Goal: Task Accomplishment & Management: Manage account settings

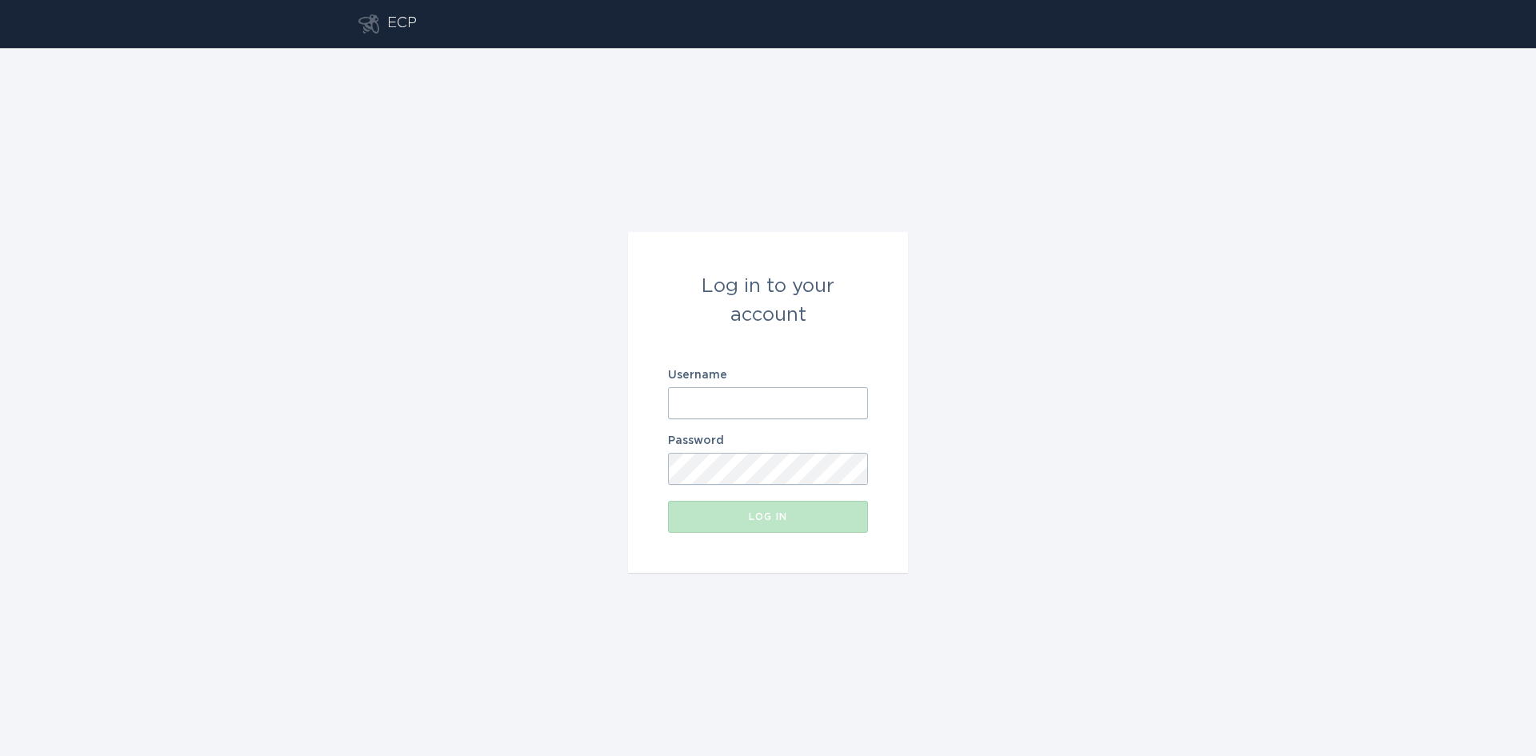
click at [718, 398] on input "Username" at bounding box center [768, 403] width 200 height 32
type input "[EMAIL_ADDRESS][DOMAIN_NAME]"
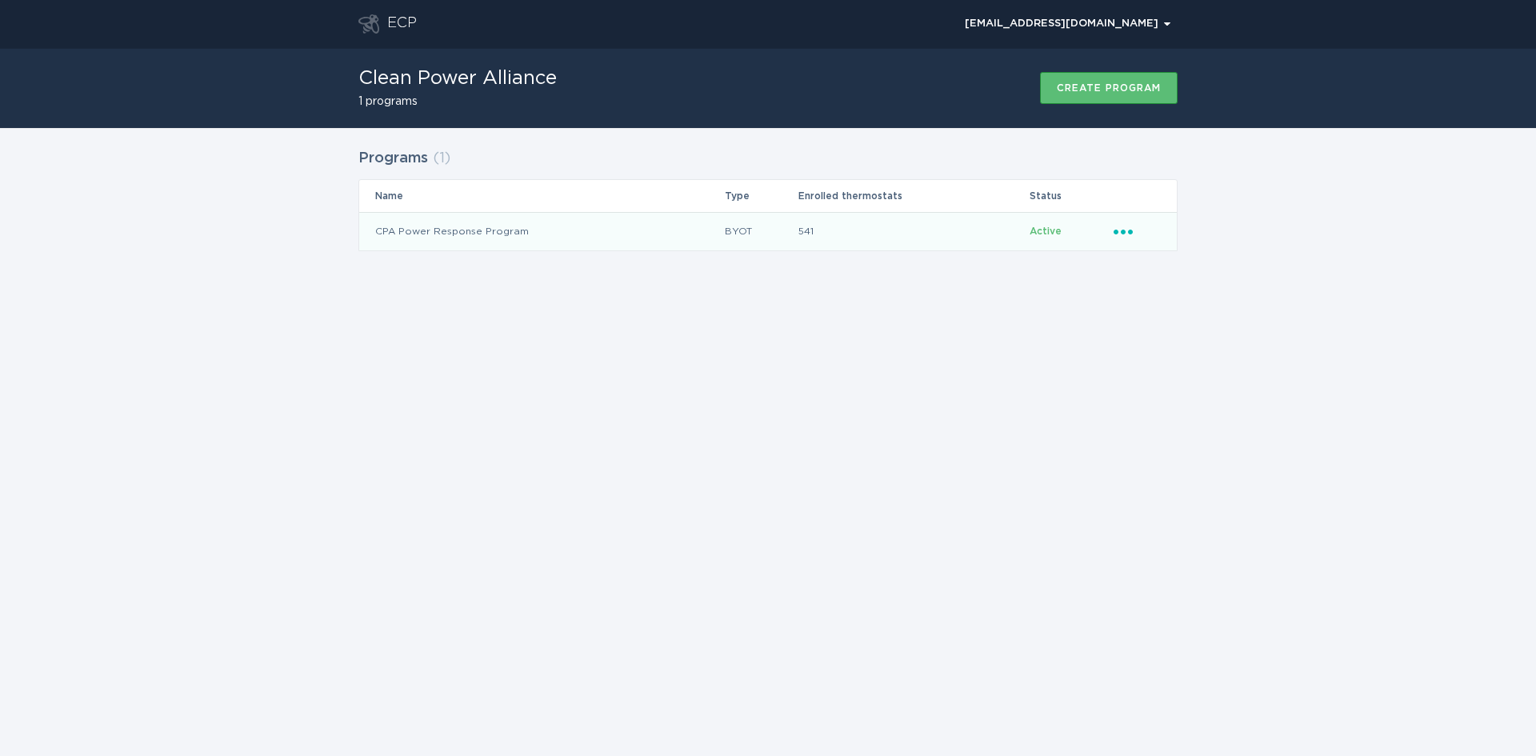
click at [1124, 235] on div "Ellipsis" at bounding box center [1136, 231] width 47 height 18
click at [1156, 298] on div "Remove thermostat" at bounding box center [1197, 296] width 166 height 37
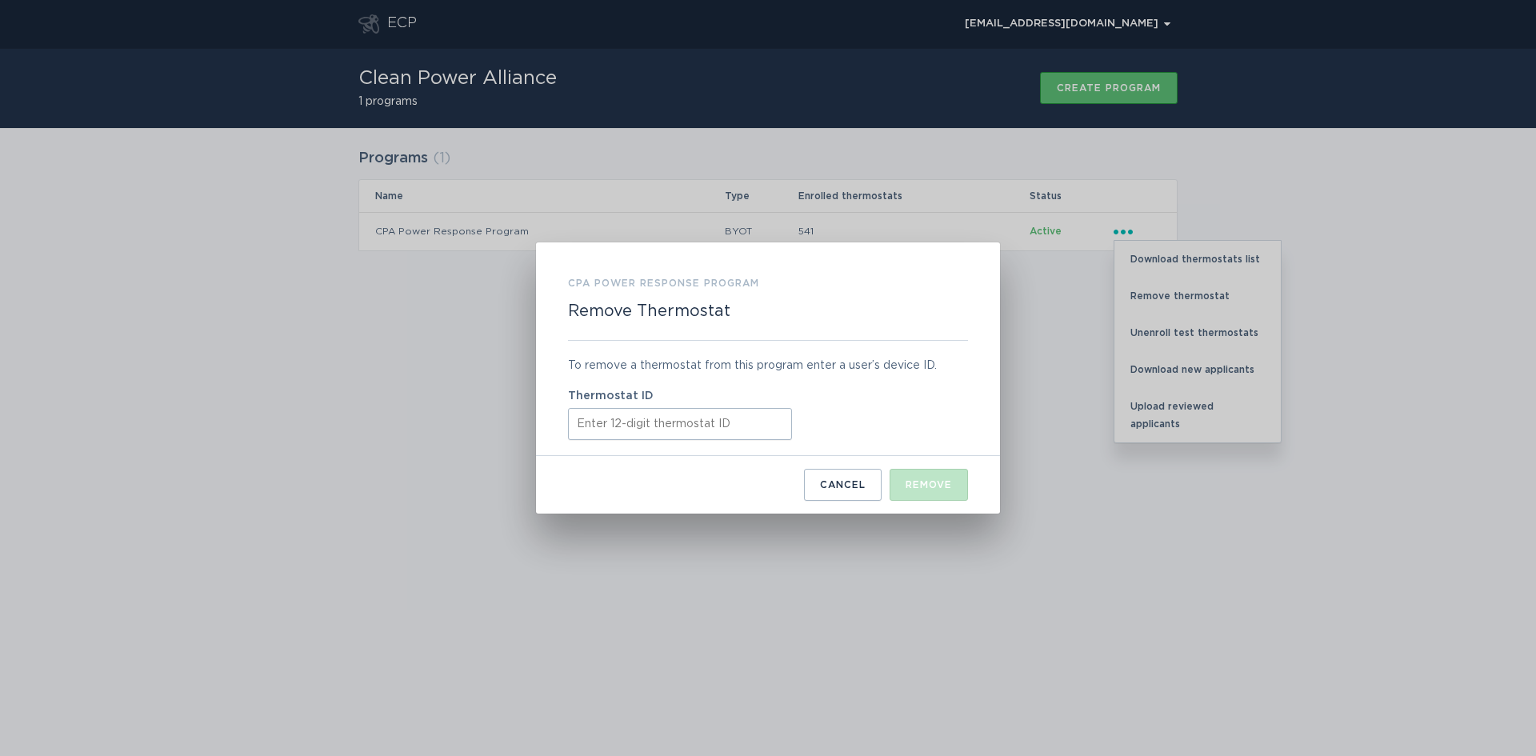
click at [642, 415] on input "Thermostat ID" at bounding box center [680, 424] width 224 height 32
paste input "440780417876"
type input "440780417876"
click at [941, 483] on div "Remove" at bounding box center [928, 485] width 46 height 10
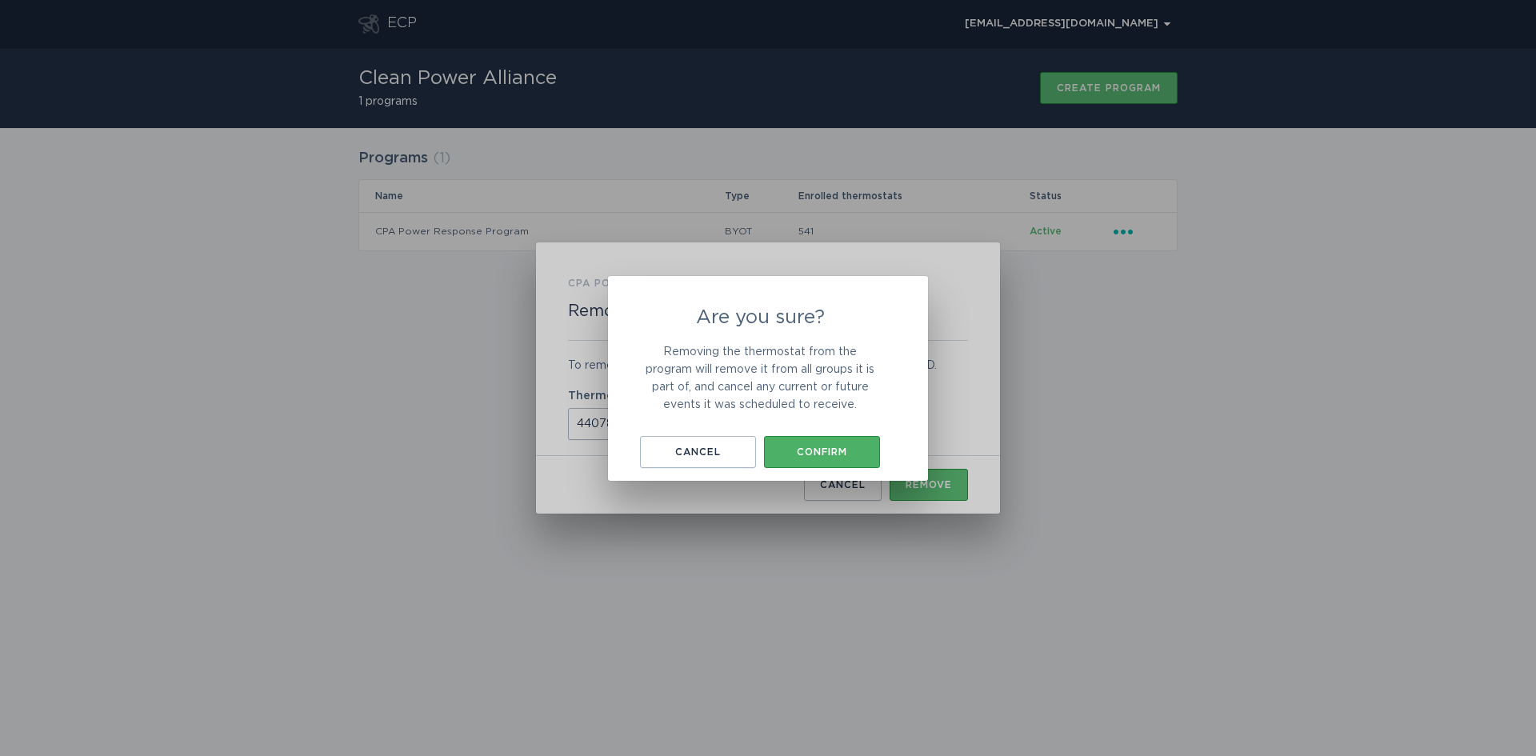
click at [834, 463] on button "Confirm" at bounding box center [822, 452] width 116 height 32
